Goal: Communication & Community: Share content

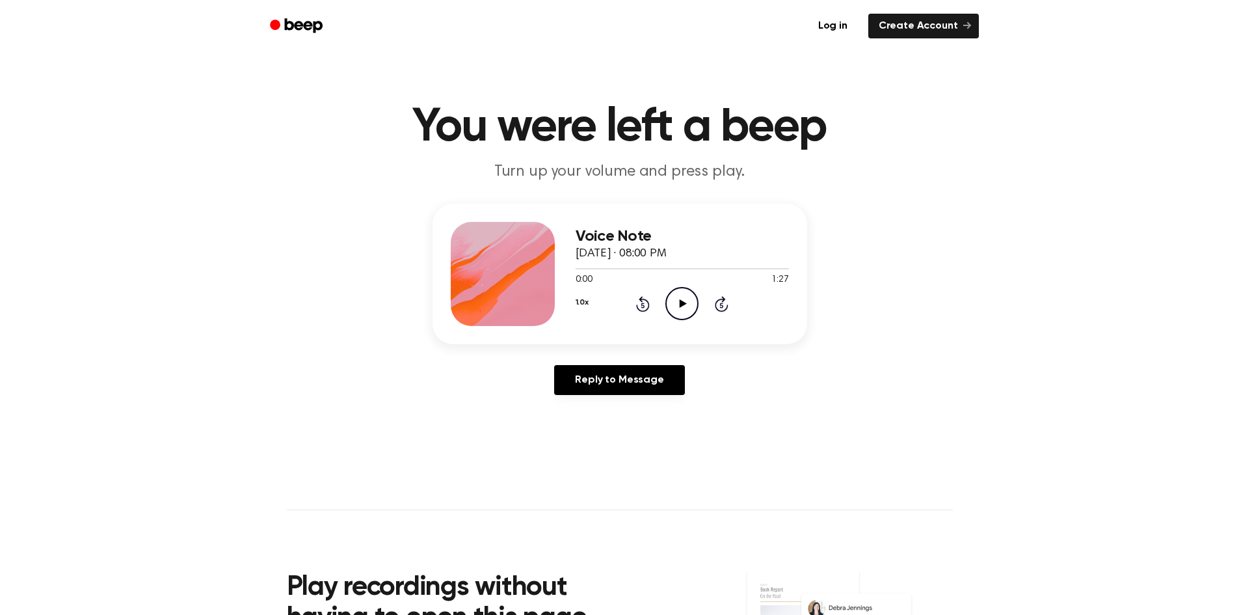
click at [690, 304] on icon "Play Audio" at bounding box center [681, 303] width 33 height 33
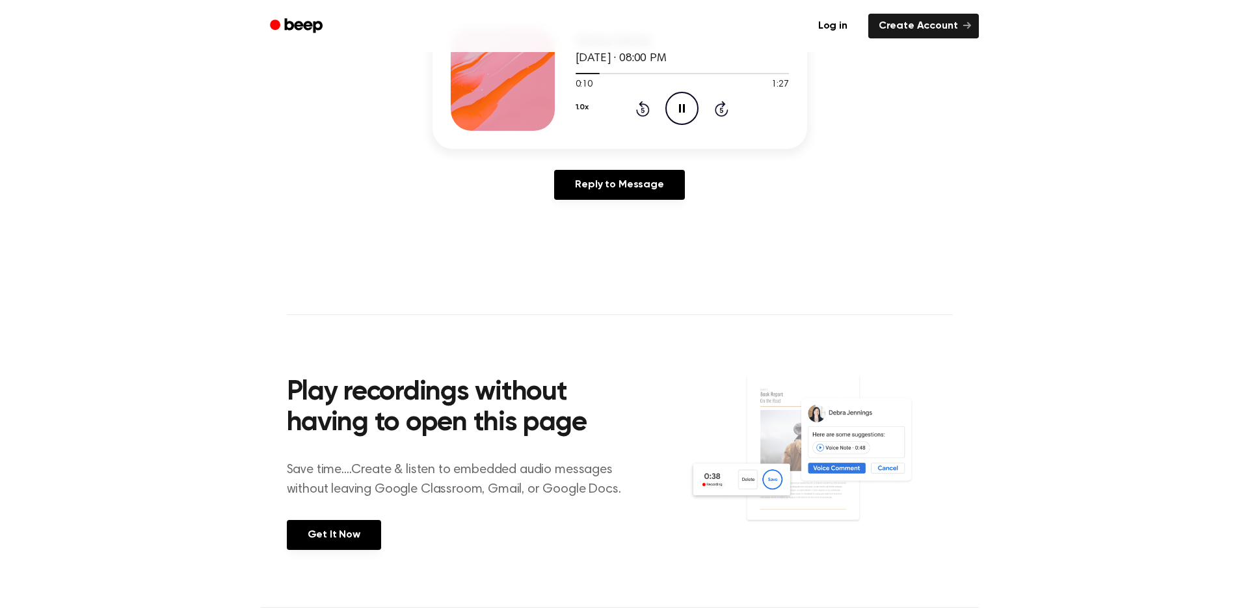
scroll to position [65, 0]
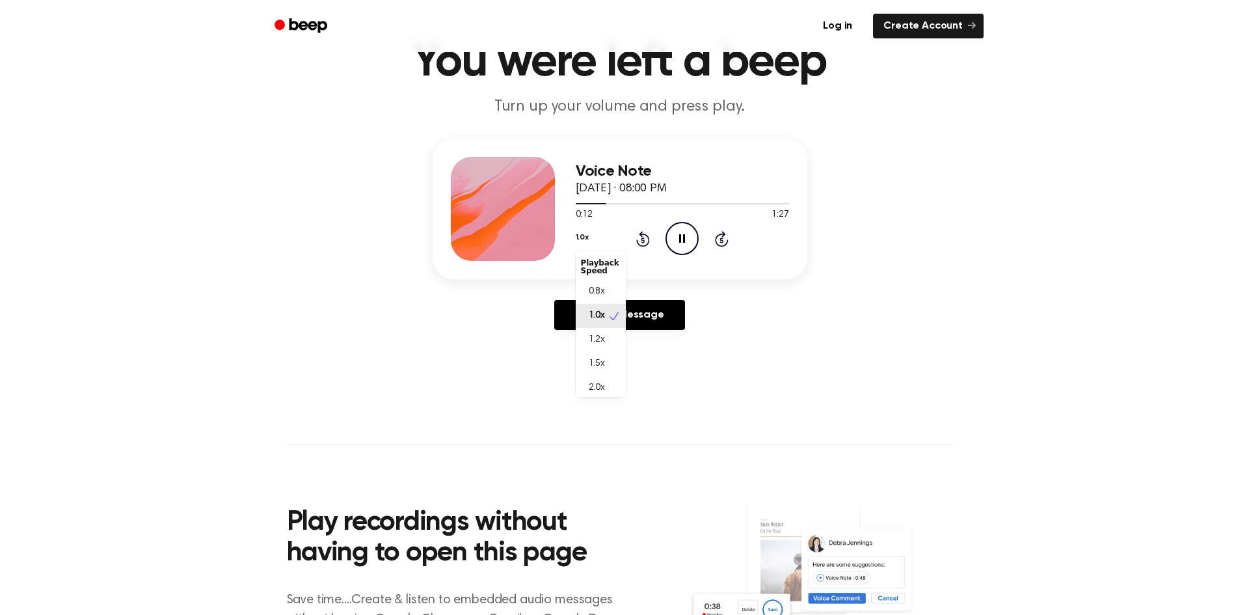
click at [586, 241] on button "1.0x" at bounding box center [582, 237] width 13 height 22
click at [604, 363] on span "1.5x" at bounding box center [597, 364] width 16 height 14
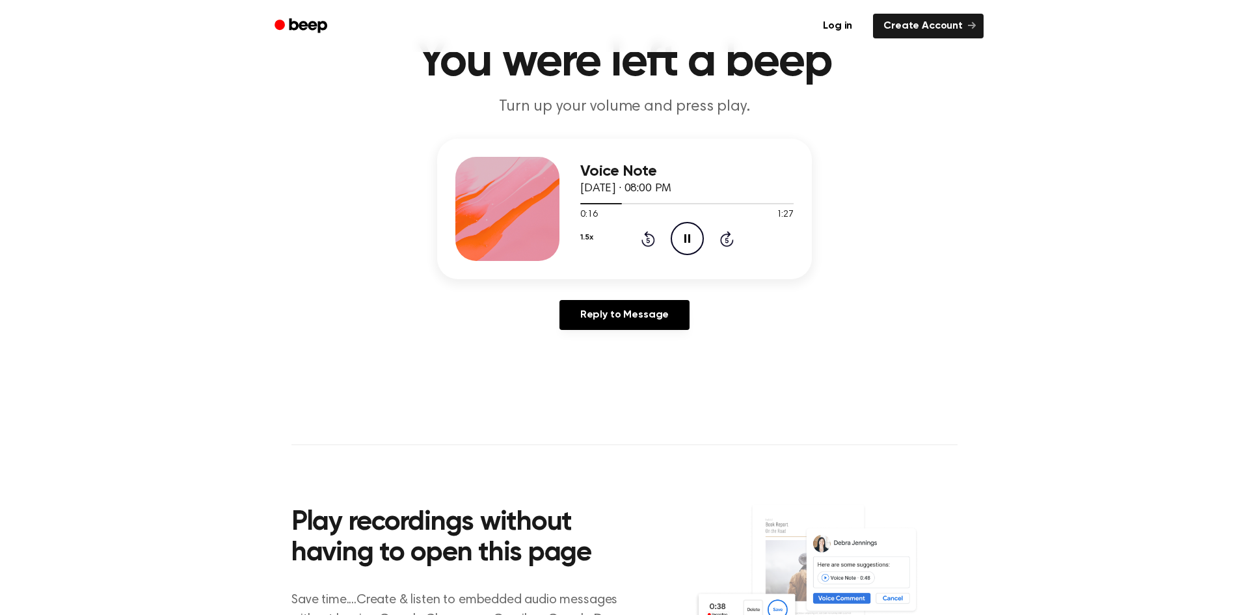
click at [583, 239] on button "1.5x" at bounding box center [586, 237] width 12 height 22
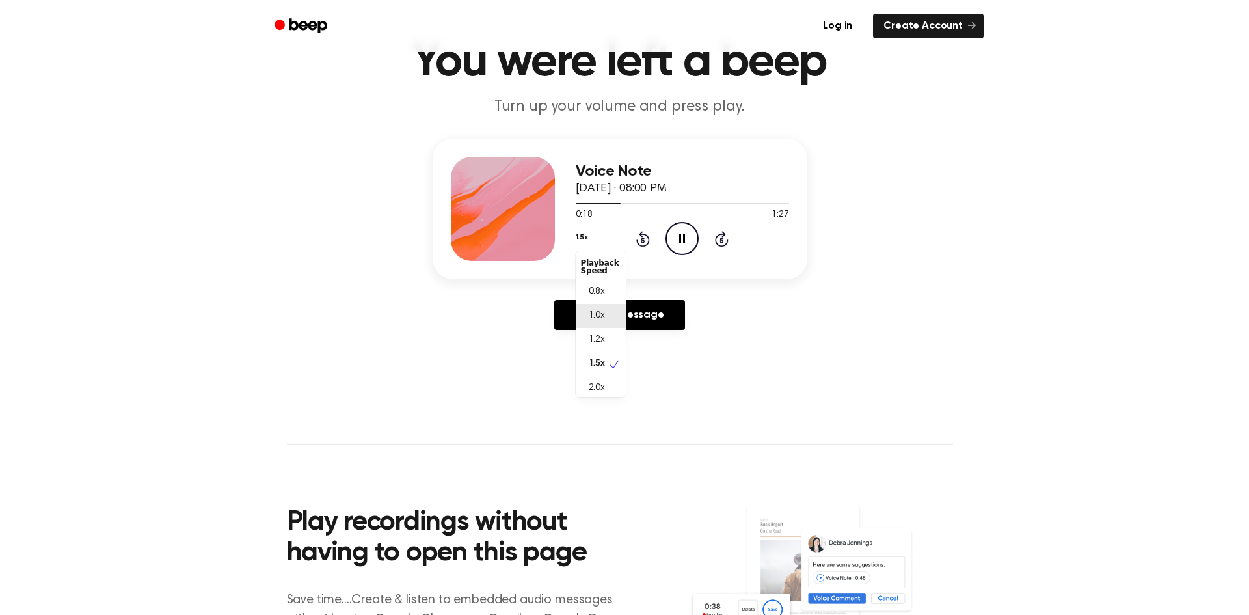
click at [592, 315] on span "1.0x" at bounding box center [597, 316] width 16 height 14
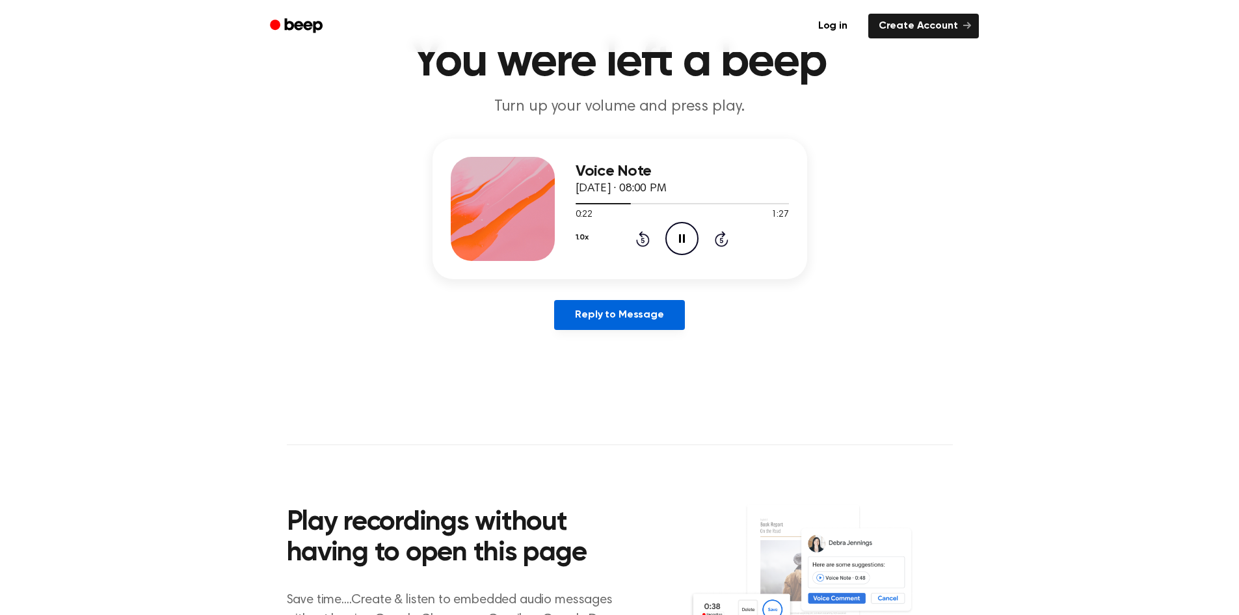
click at [657, 311] on link "Reply to Message" at bounding box center [619, 315] width 130 height 30
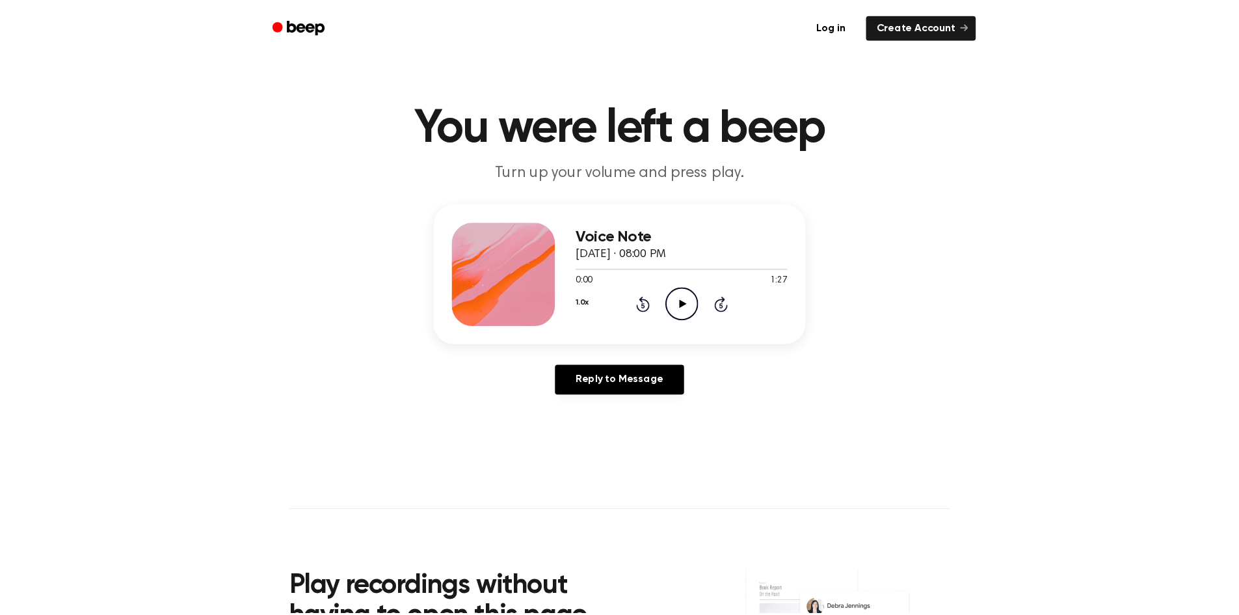
scroll to position [65, 0]
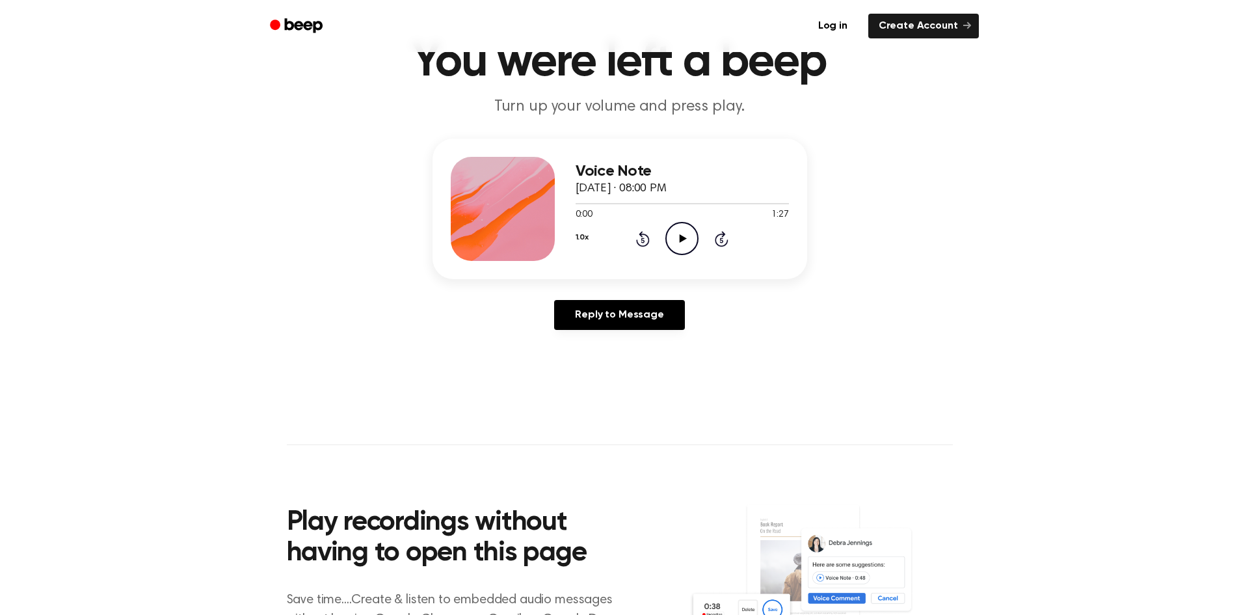
click at [674, 238] on icon "Play Audio" at bounding box center [681, 238] width 33 height 33
click at [623, 304] on link "Reply to Message" at bounding box center [619, 315] width 130 height 30
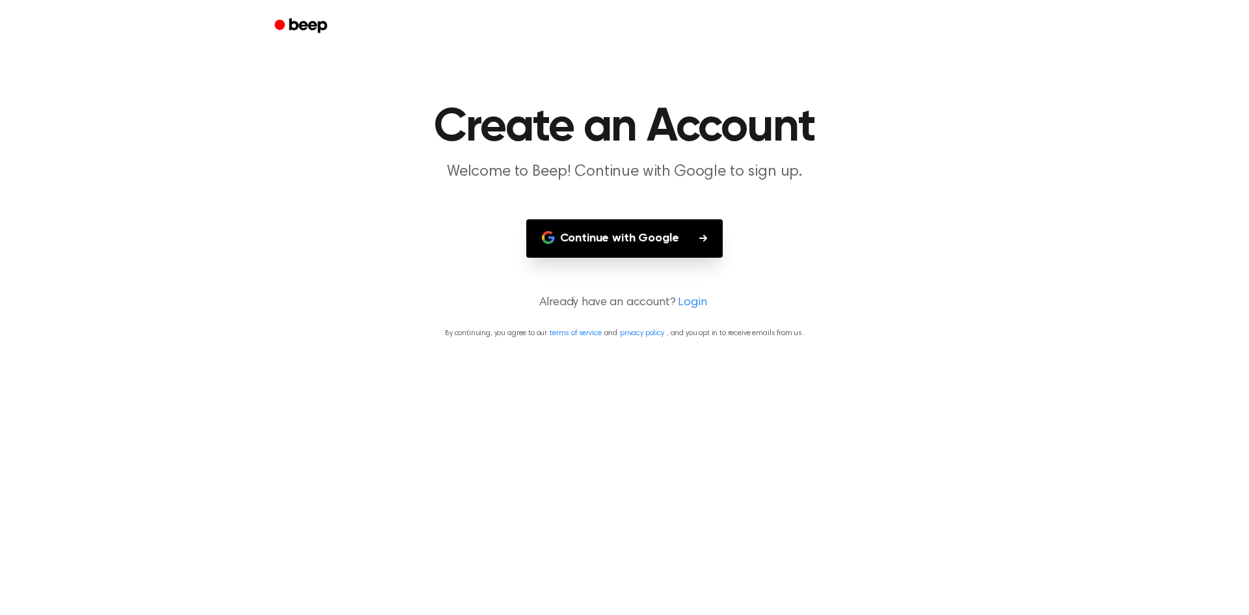
click at [613, 239] on button "Continue with Google" at bounding box center [624, 238] width 197 height 38
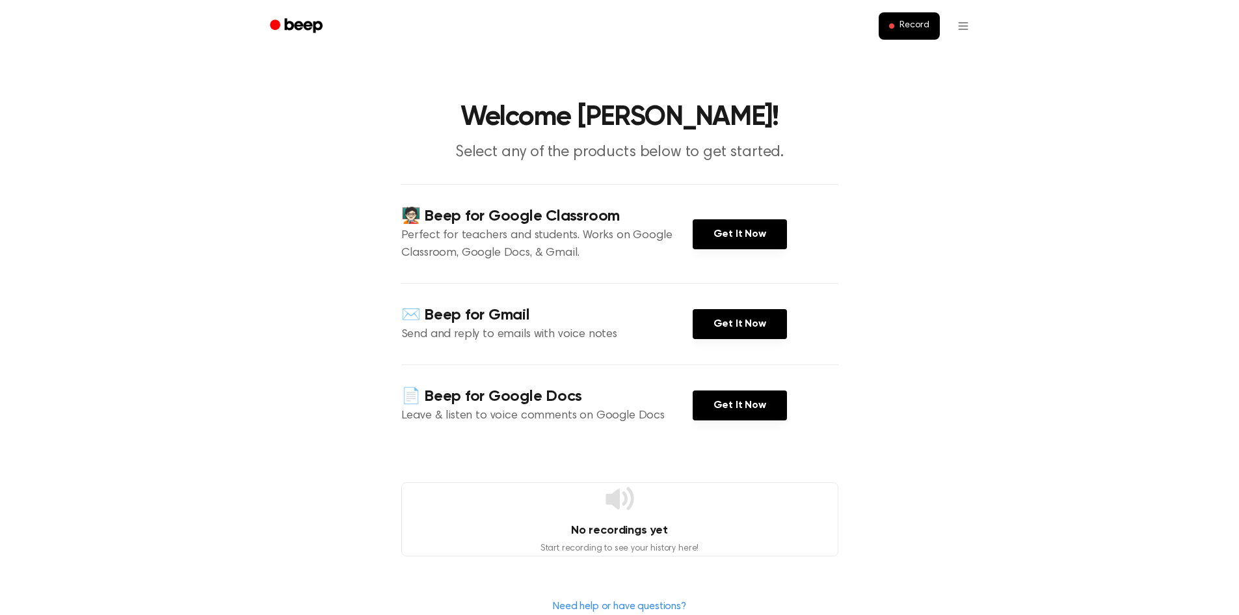
scroll to position [65, 0]
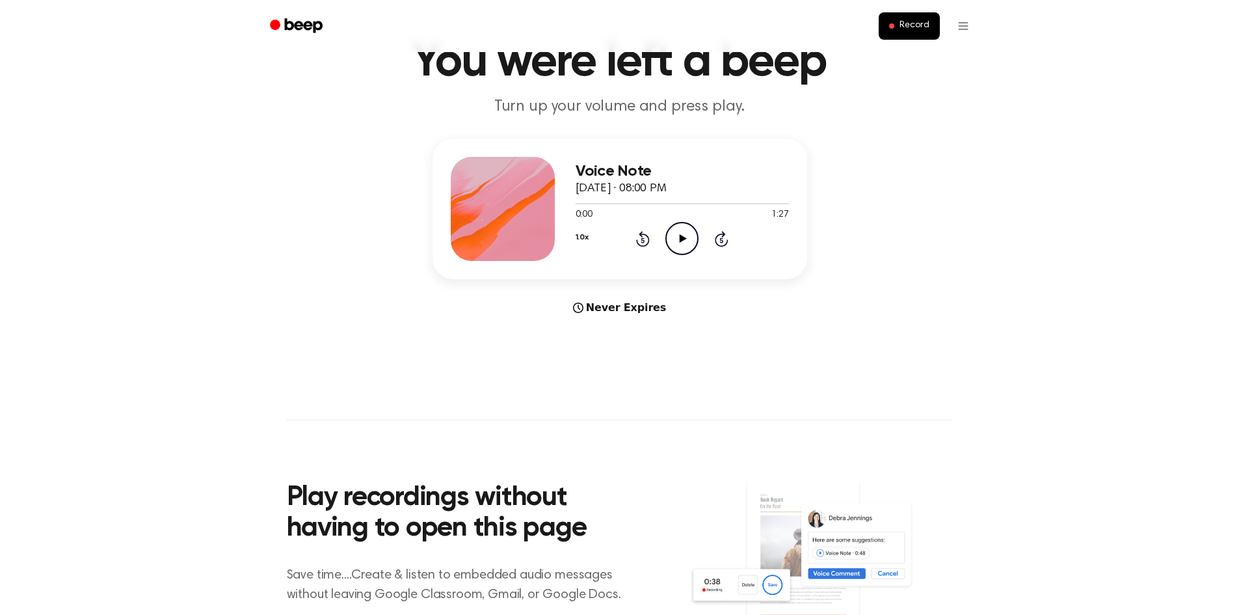
click at [685, 247] on icon "Play Audio" at bounding box center [681, 238] width 33 height 33
drag, startPoint x: 719, startPoint y: 203, endPoint x: 737, endPoint y: 208, distance: 18.9
click at [736, 208] on div "0:00 1:27 Your browser does not support the [object Object] element." at bounding box center [682, 210] width 213 height 24
click at [606, 219] on div "0:02 1:27" at bounding box center [682, 215] width 213 height 14
drag, startPoint x: 584, startPoint y: 206, endPoint x: 622, endPoint y: 209, distance: 38.6
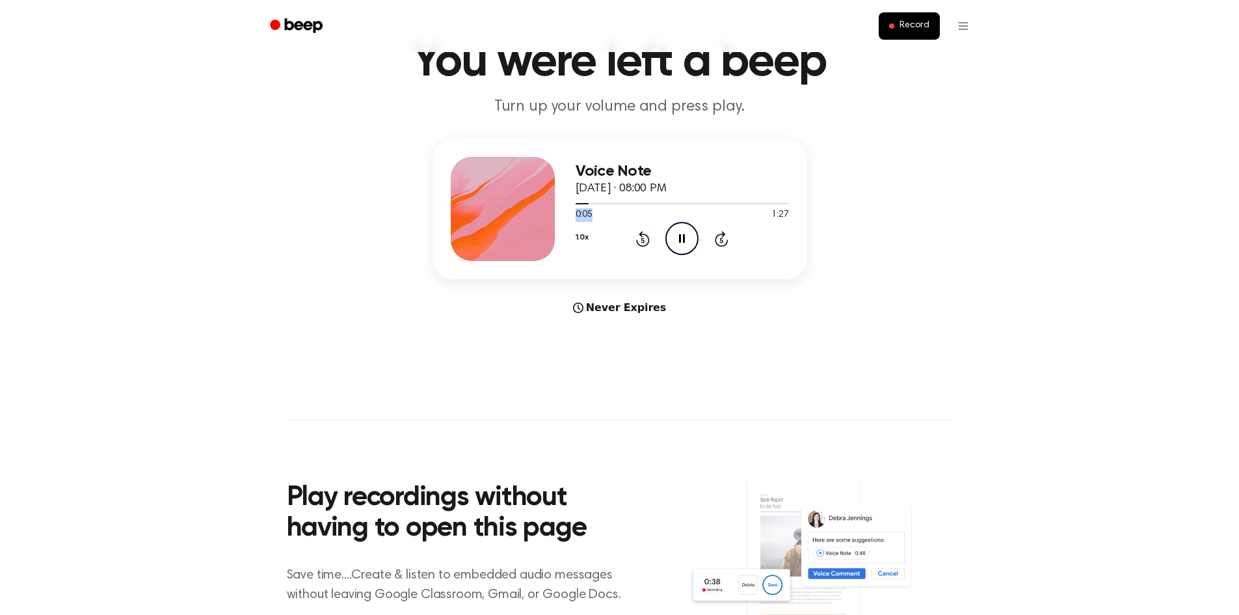
click at [622, 209] on div "0:05 1:27 Your browser does not support the [object Object] element." at bounding box center [682, 210] width 213 height 24
click at [614, 206] on div at bounding box center [682, 203] width 213 height 10
click at [653, 203] on div at bounding box center [682, 203] width 213 height 1
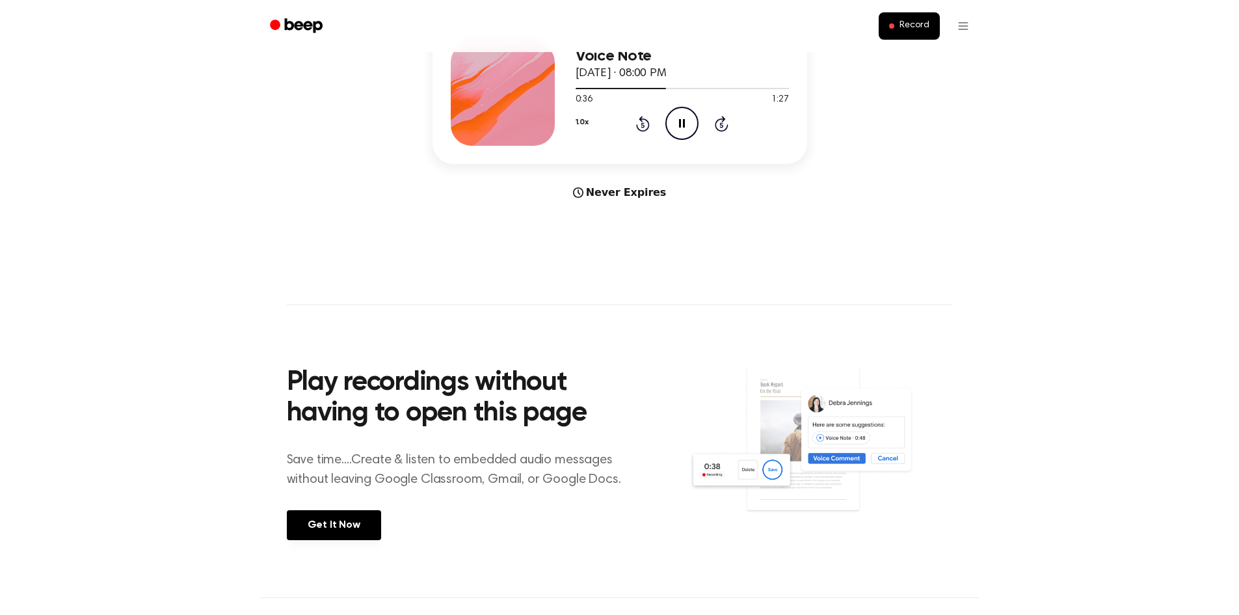
scroll to position [146, 0]
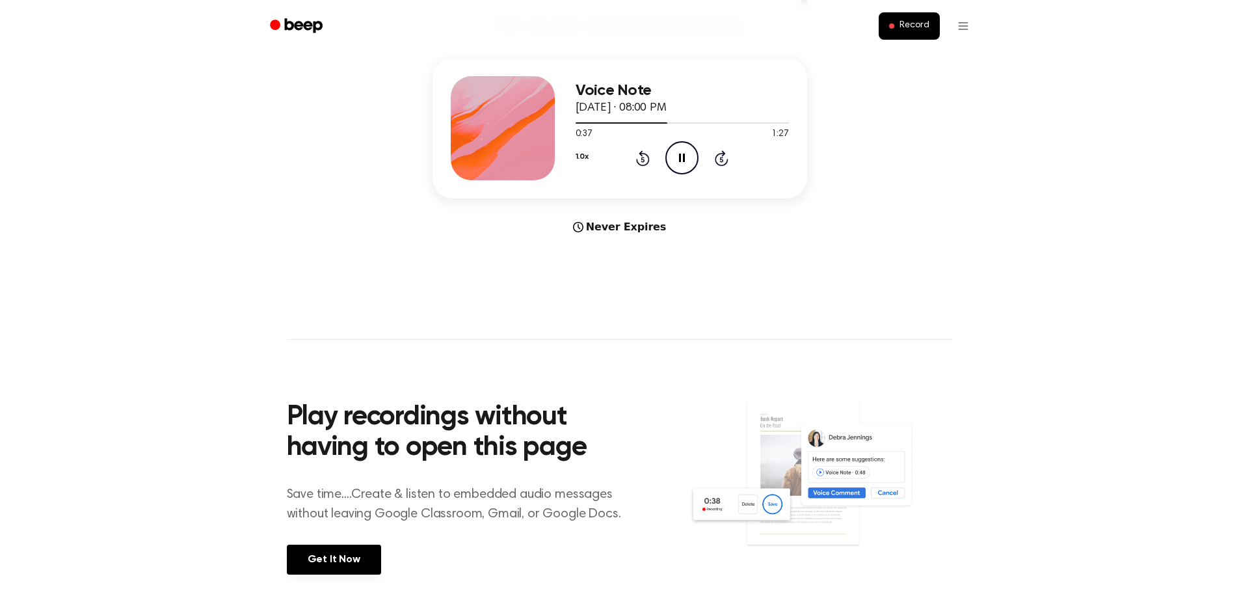
click at [671, 150] on icon "Pause Audio" at bounding box center [681, 157] width 33 height 33
click at [620, 94] on h3 "Voice Note" at bounding box center [682, 91] width 213 height 18
click at [513, 107] on div at bounding box center [503, 128] width 104 height 104
click at [931, 23] on button "Record" at bounding box center [909, 25] width 60 height 27
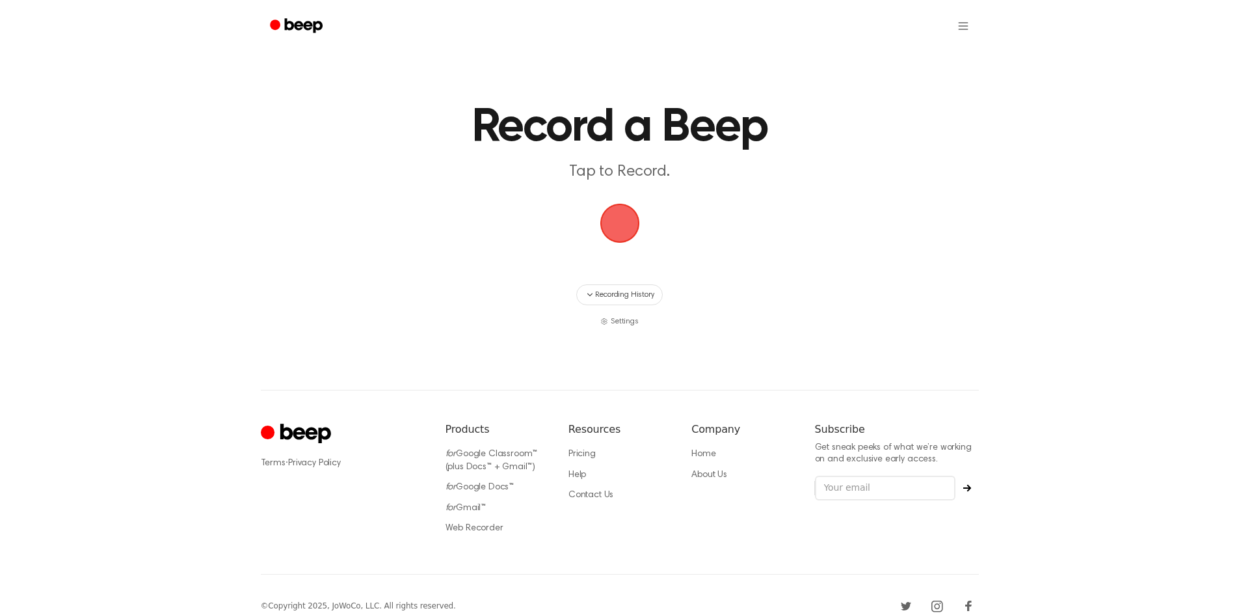
drag, startPoint x: 633, startPoint y: 235, endPoint x: 90, endPoint y: 600, distance: 654.2
click at [90, 600] on div "Record a Beep Tap to Record. Recording History Settings ⚠️ We are experiencing …" at bounding box center [619, 318] width 1239 height 637
click at [801, 552] on div "Terms · Privacy Policy Products for Google Classroom™ (plus Docs™ + Gmail™) for…" at bounding box center [620, 482] width 718 height 184
drag, startPoint x: 852, startPoint y: 72, endPoint x: 823, endPoint y: 40, distance: 43.7
click at [850, 66] on main "Record a Beep Tap to Record. Recording History Settings" at bounding box center [619, 163] width 1239 height 327
